Goal: Consume media (video, audio): Consume media (video, audio)

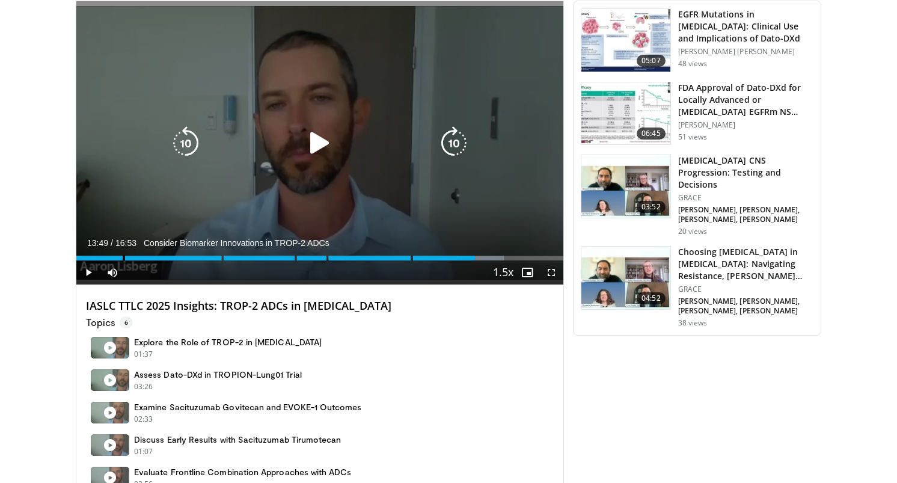
click at [313, 155] on icon "Video Player" at bounding box center [320, 143] width 34 height 34
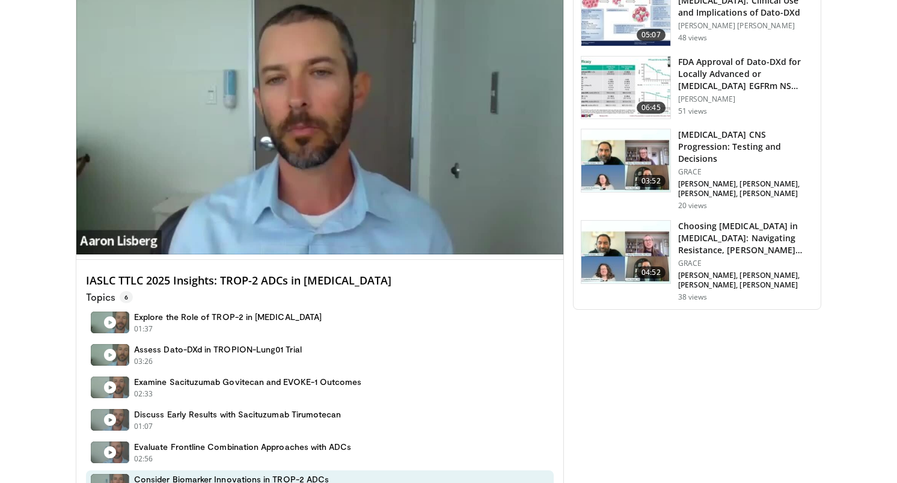
scroll to position [356, 0]
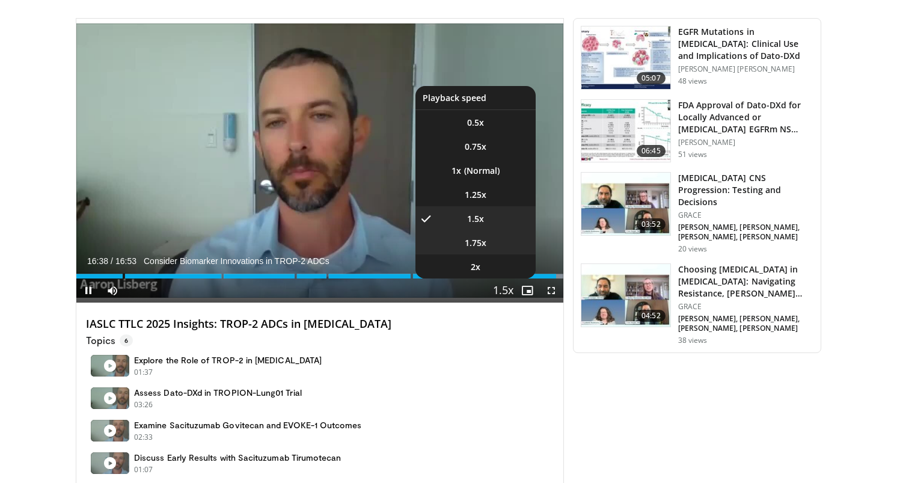
click at [498, 250] on li "1.75x" at bounding box center [475, 242] width 120 height 24
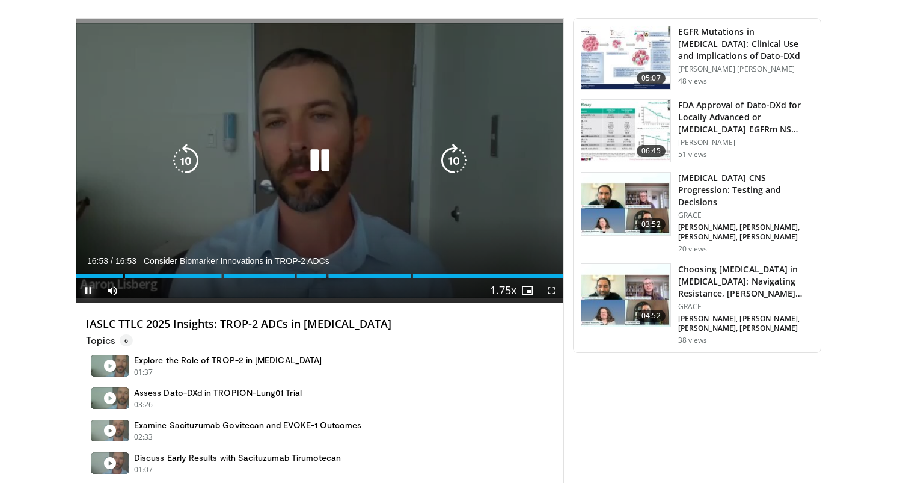
click at [88, 292] on span "Video Player" at bounding box center [88, 290] width 24 height 24
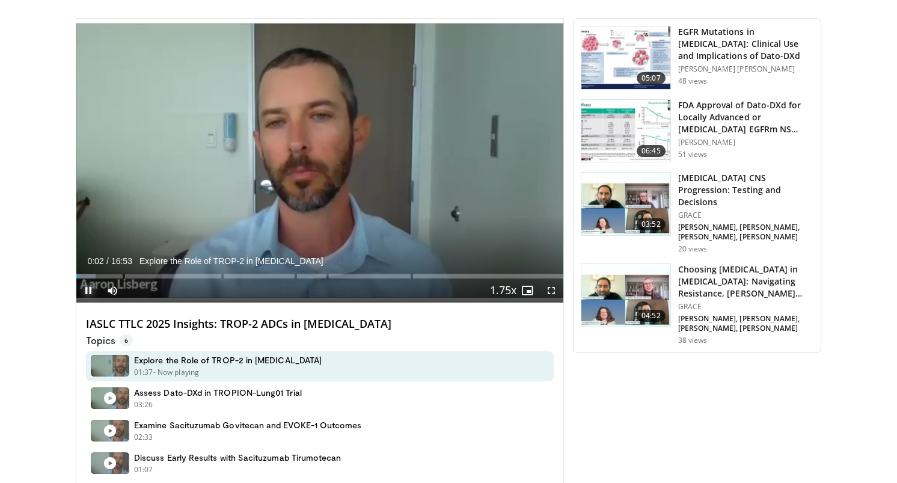
click at [88, 284] on span "Video Player" at bounding box center [88, 290] width 24 height 24
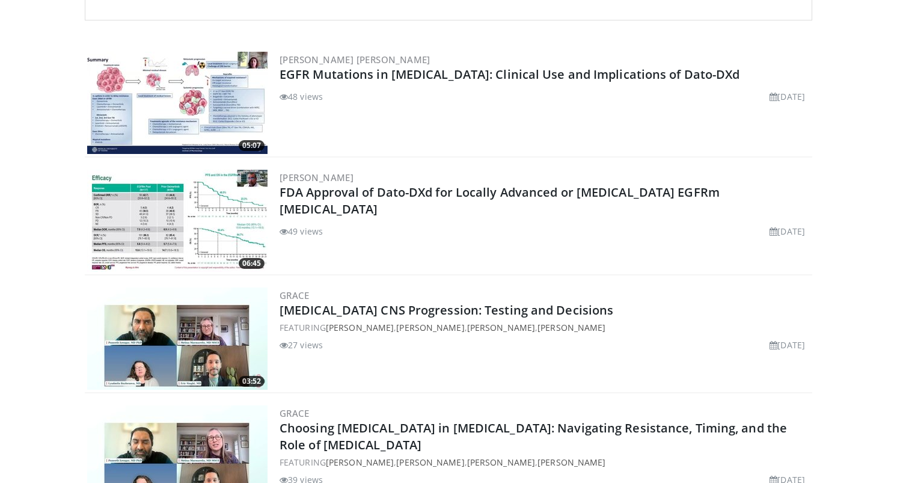
scroll to position [302, 0]
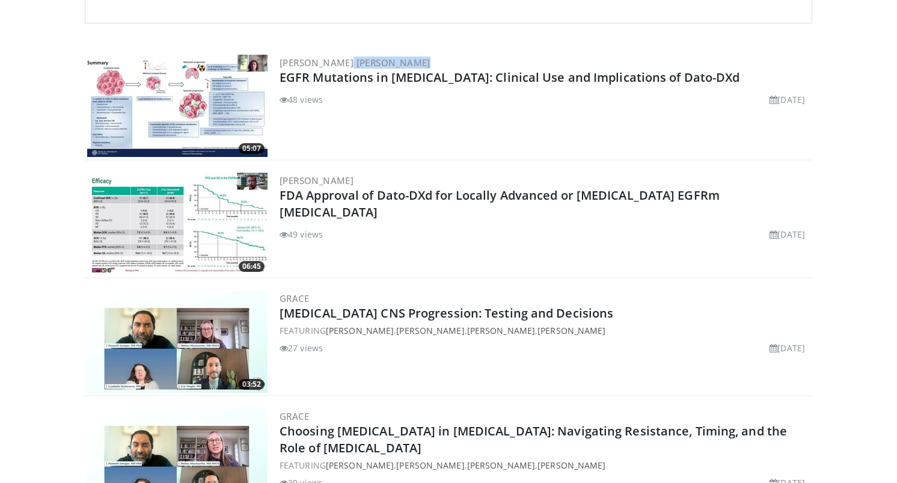
drag, startPoint x: 366, startPoint y: 60, endPoint x: 275, endPoint y: 59, distance: 91.4
click at [275, 59] on div "05:07 Iris Uras Jodl EGFR Mutations in NSCLC: Clinical Use and Implications of …" at bounding box center [448, 106] width 727 height 108
copy link "[PERSON_NAME] [PERSON_NAME]"
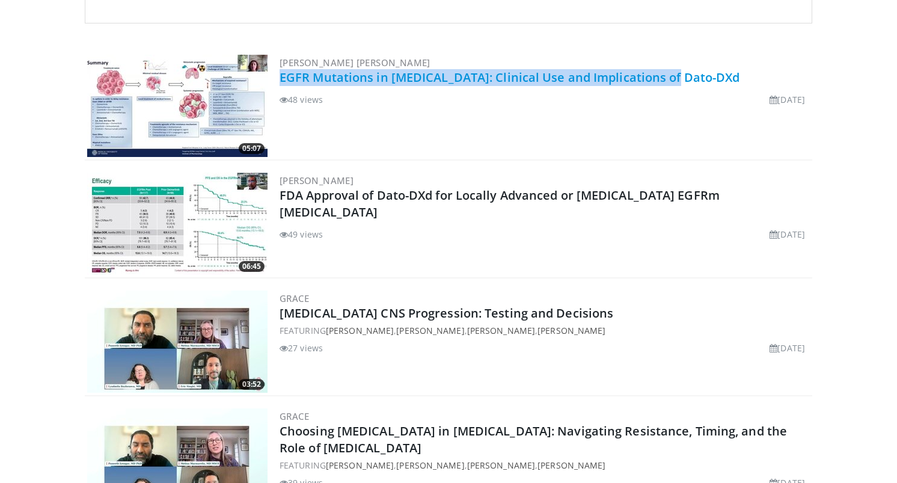
drag, startPoint x: 688, startPoint y: 79, endPoint x: 281, endPoint y: 76, distance: 407.5
click at [281, 76] on h2 "EGFR Mutations in [MEDICAL_DATA]: Clinical Use and Implications of Dato-DXd" at bounding box center [544, 77] width 530 height 17
copy link "EGFR Mutations in [MEDICAL_DATA]: Clinical Use and Implications of Dato-DXd"
